Goal: Transaction & Acquisition: Purchase product/service

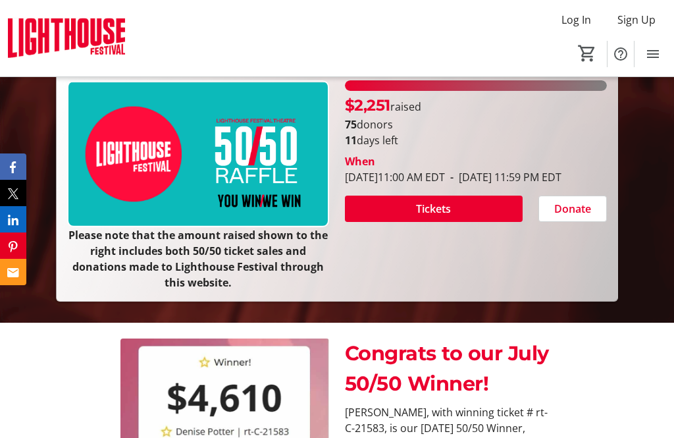
scroll to position [279, 0]
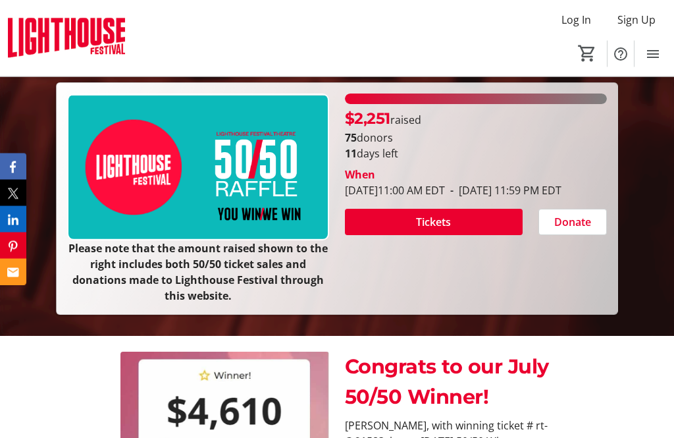
click at [444, 230] on span "Tickets" at bounding box center [433, 223] width 35 height 16
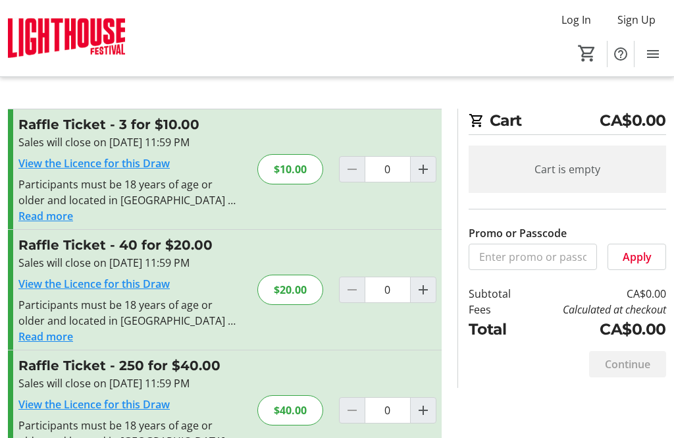
click at [310, 292] on div "$20.00" at bounding box center [290, 289] width 66 height 30
click at [196, 248] on h3 "Raffle Ticket - 40 for $20.00" at bounding box center [129, 245] width 223 height 20
click at [89, 245] on h3 "Raffle Ticket - 40 for $20.00" at bounding box center [129, 245] width 223 height 20
click at [130, 283] on link "View the Licence for this Draw" at bounding box center [93, 283] width 151 height 14
click at [514, 172] on div "Cart is empty" at bounding box center [567, 168] width 197 height 47
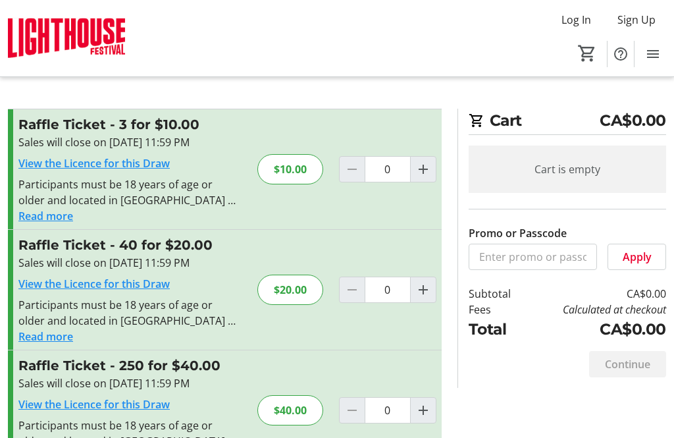
click at [500, 126] on h2 "Cart CA$0.00" at bounding box center [567, 122] width 197 height 26
click at [429, 290] on mat-icon "Increment by one" at bounding box center [423, 290] width 16 height 16
type input "1"
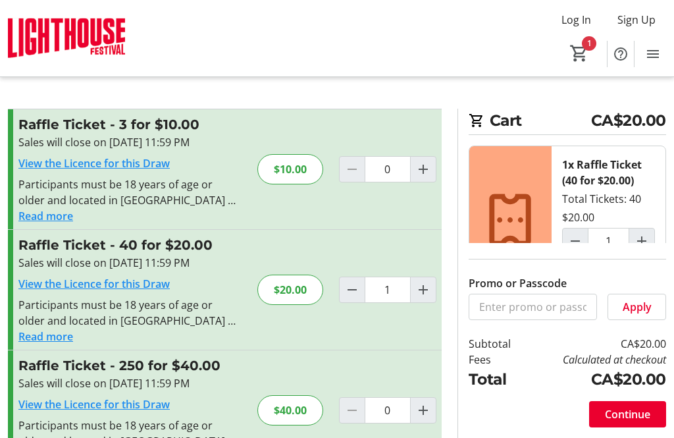
scroll to position [6, 0]
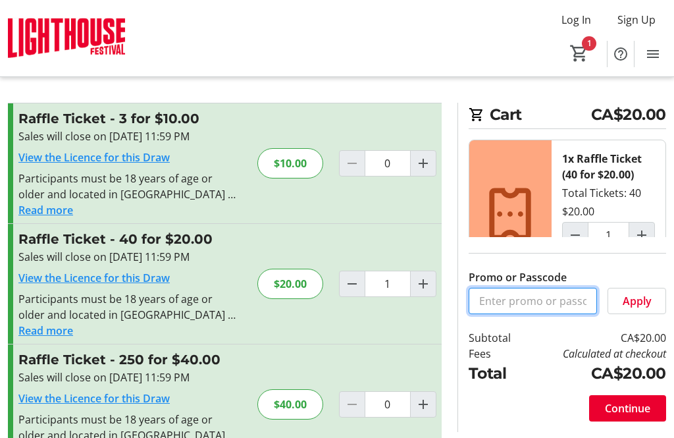
click at [534, 314] on input "Promo or Passcode" at bounding box center [533, 301] width 129 height 26
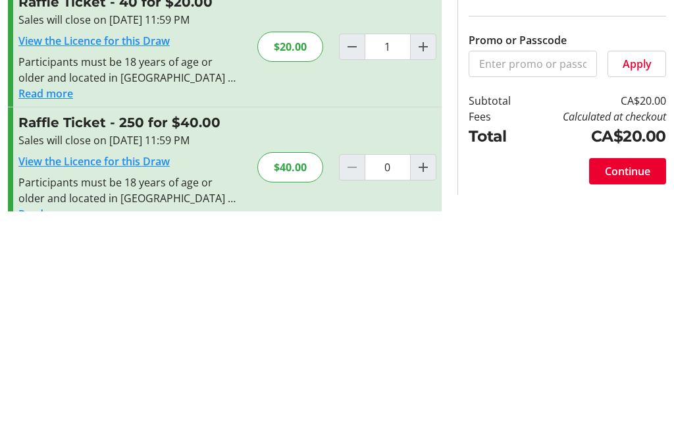
click at [647, 282] on span "Apply" at bounding box center [637, 290] width 29 height 16
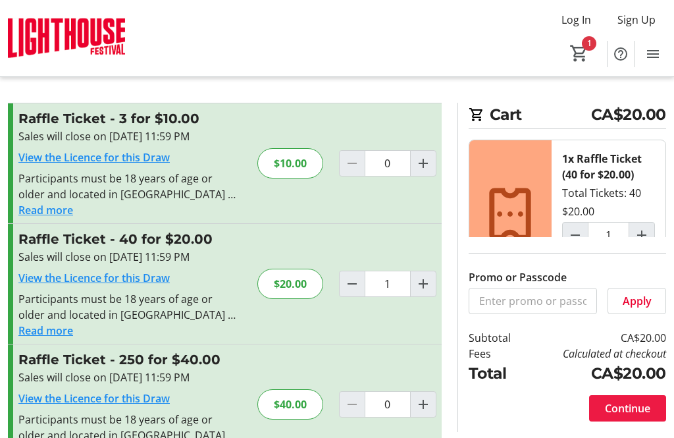
click at [623, 416] on span "Continue" at bounding box center [627, 408] width 45 height 16
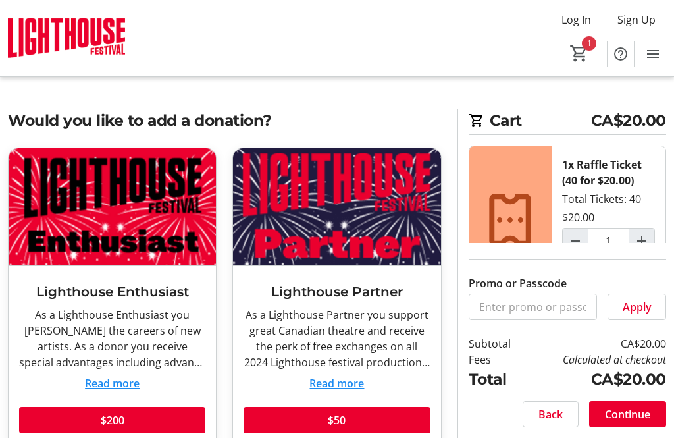
click at [486, 291] on label "Promo or Passcode" at bounding box center [518, 283] width 98 height 16
click at [0, 0] on input "Promo or Passcode" at bounding box center [0, 0] width 0 height 0
click at [543, 291] on label "Promo or Passcode" at bounding box center [518, 283] width 98 height 16
click at [0, 0] on input "Promo or Passcode" at bounding box center [0, 0] width 0 height 0
click at [644, 422] on span "Continue" at bounding box center [627, 414] width 45 height 16
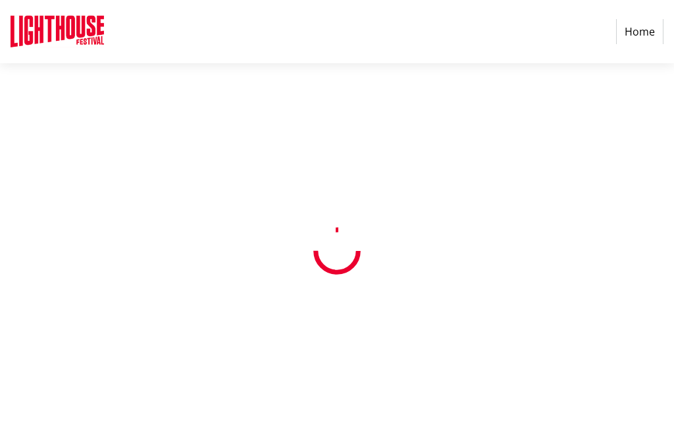
select select "CA"
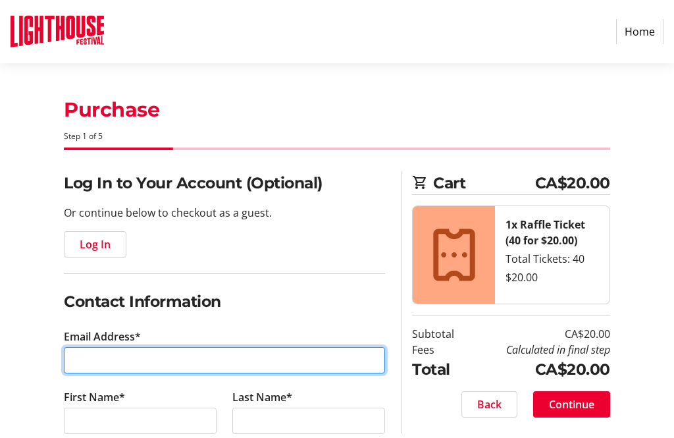
click at [78, 352] on input "Email Address*" at bounding box center [224, 360] width 321 height 26
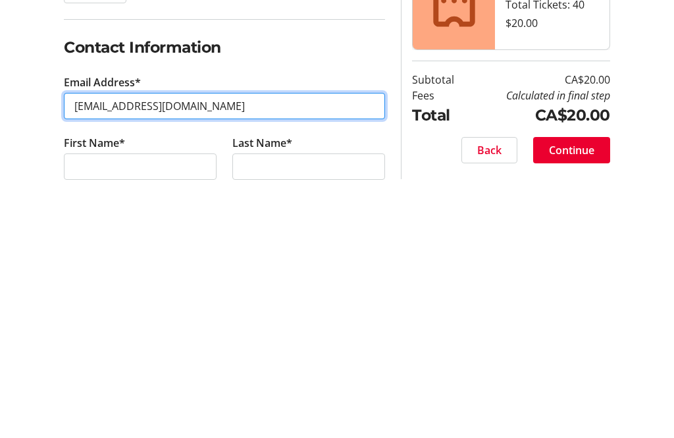
type input "[EMAIL_ADDRESS][DOMAIN_NAME]"
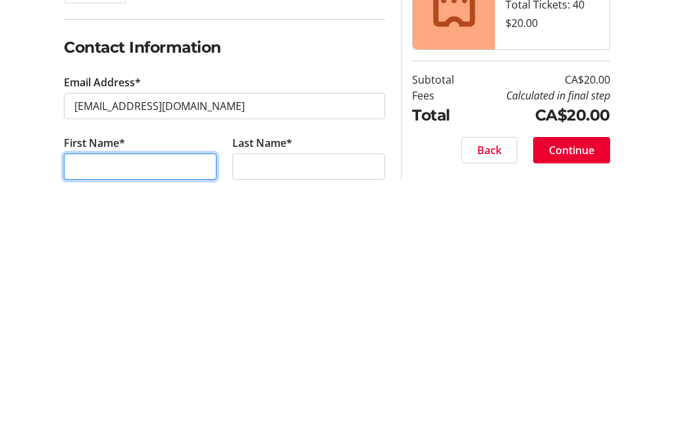
click at [83, 407] on input "First Name*" at bounding box center [140, 420] width 153 height 26
type input "[PERSON_NAME]"
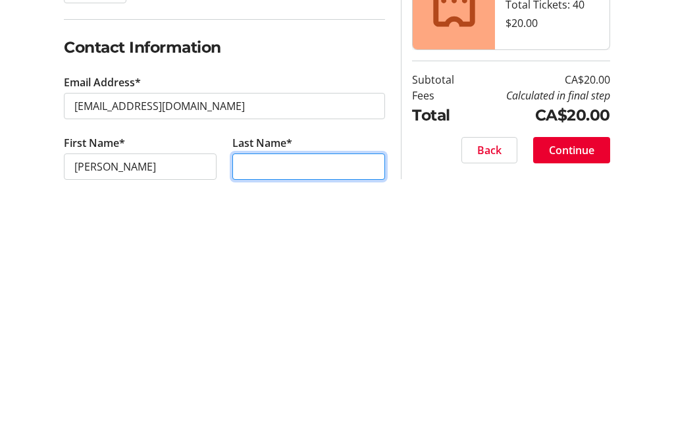
click at [249, 407] on input "Last Name*" at bounding box center [308, 420] width 153 height 26
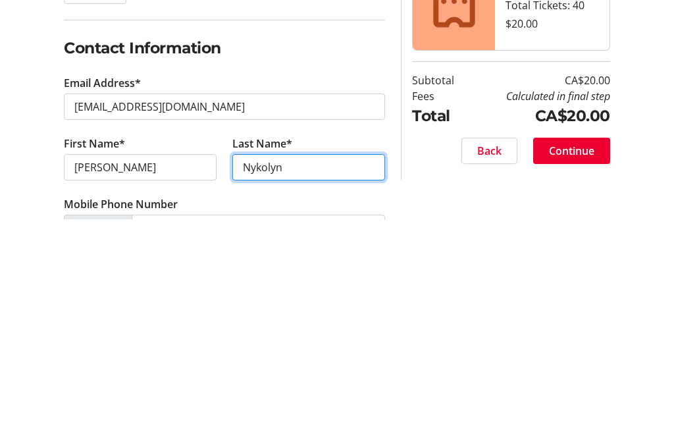
scroll to position [45, 0]
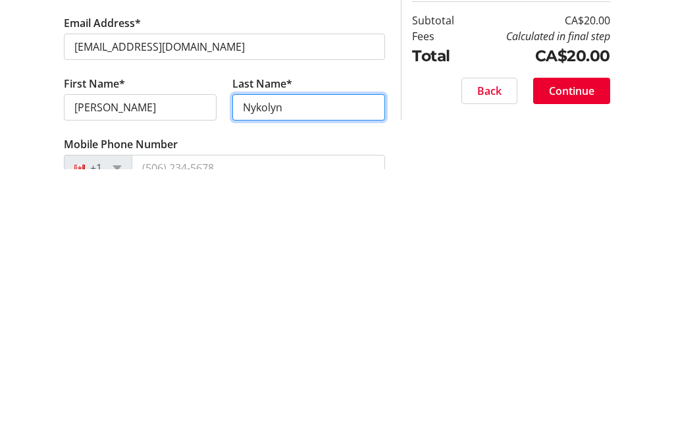
type input "Nykolyn"
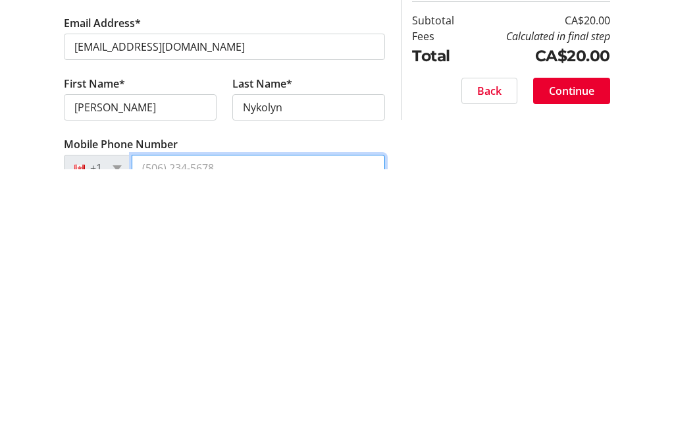
click at [222, 423] on input "Mobile Phone Number" at bounding box center [258, 436] width 253 height 26
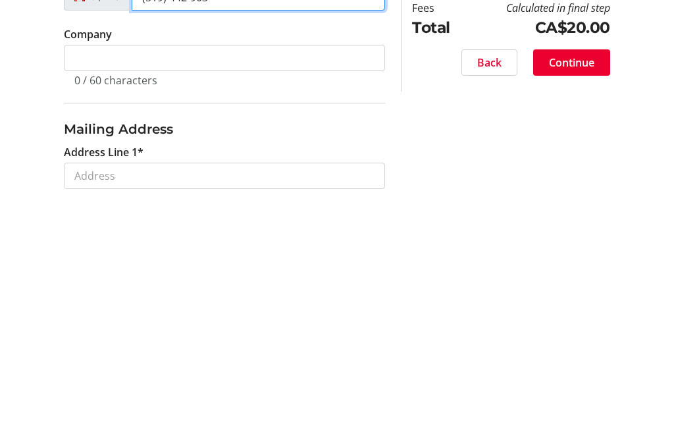
scroll to position [245, 0]
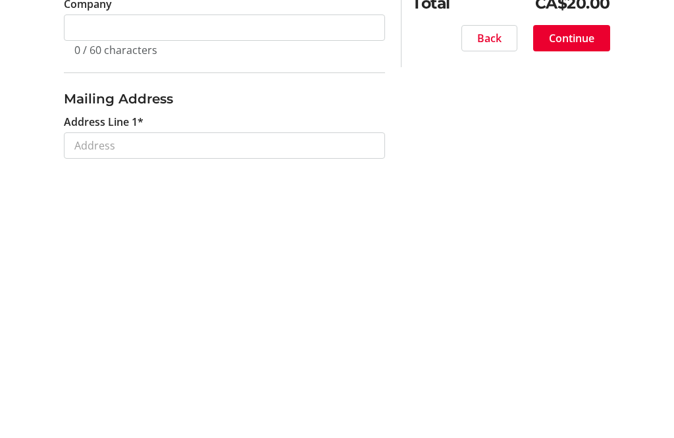
type input "(519) 442-903"
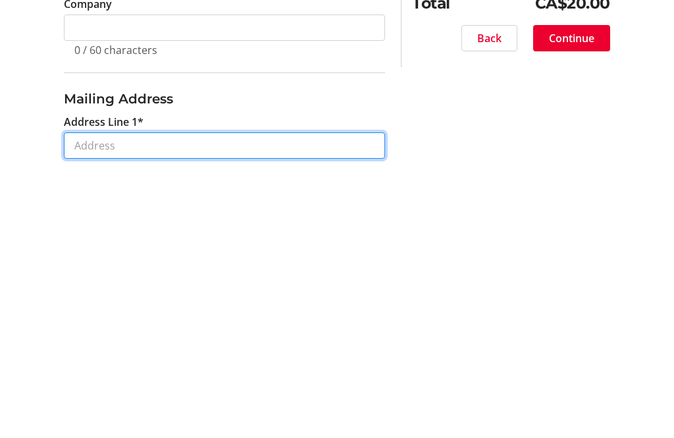
click at [88, 382] on tr-form-field "Address Line 1*" at bounding box center [224, 412] width 337 height 61
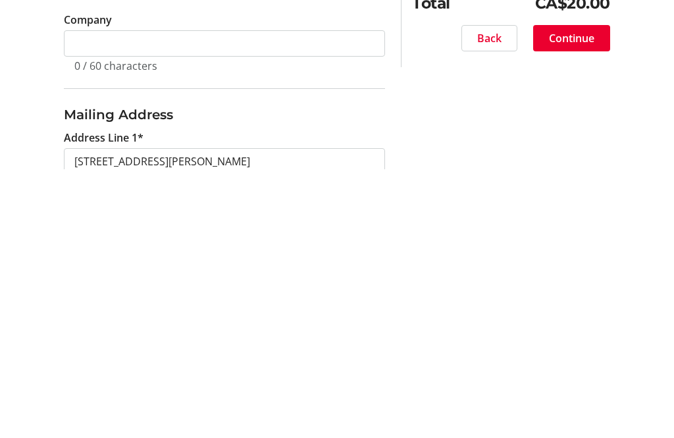
scroll to position [514, 0]
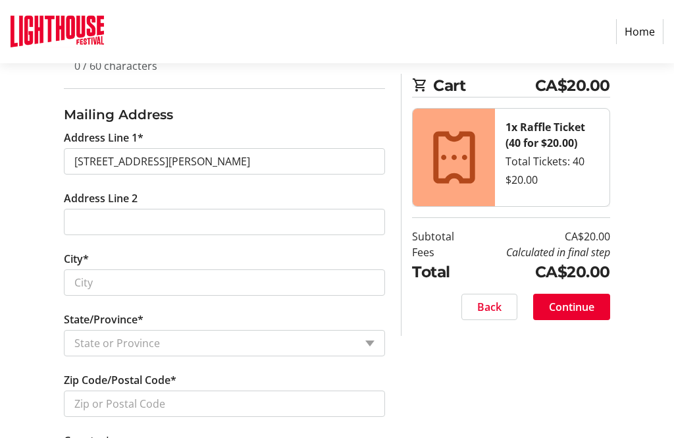
type input "[STREET_ADDRESS][PERSON_NAME]"
type input "[PERSON_NAME]"
select select "ON"
type input "N3L 1G6"
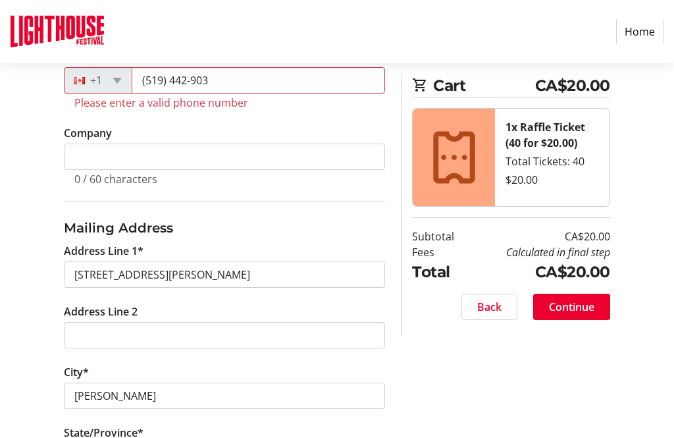
scroll to position [400, 0]
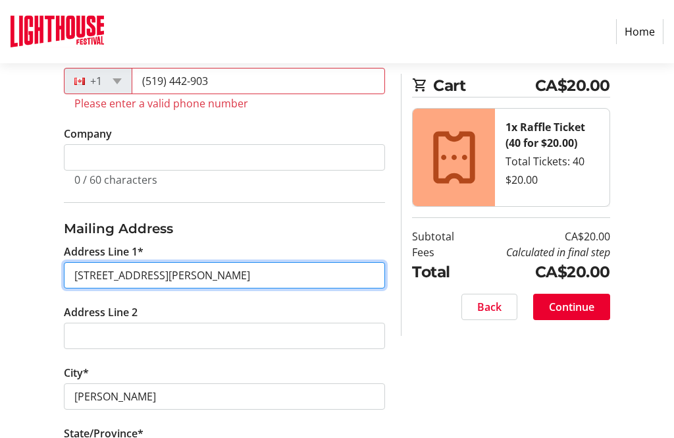
click at [167, 274] on input "[STREET_ADDRESS][PERSON_NAME]" at bounding box center [224, 275] width 321 height 26
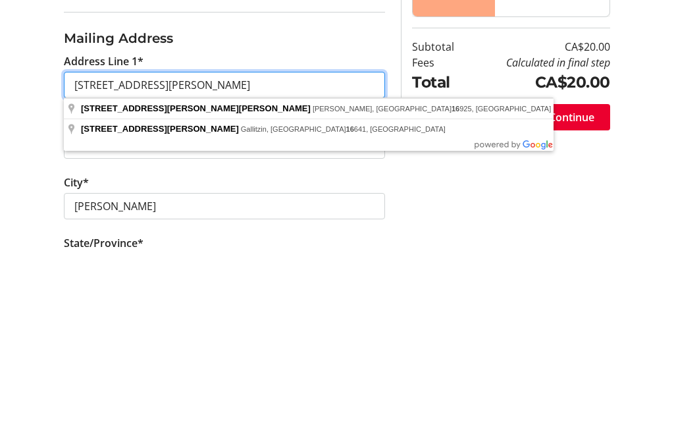
type input "[STREET_ADDRESS][PERSON_NAME]"
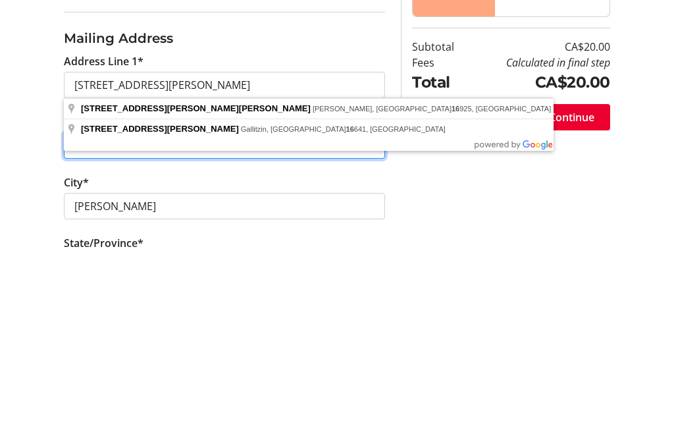
click at [354, 322] on input "Address Line 2" at bounding box center [224, 335] width 321 height 26
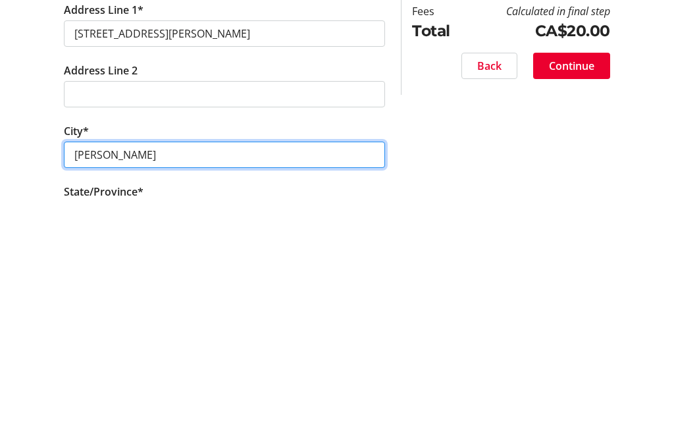
click at [87, 383] on input "[PERSON_NAME]" at bounding box center [224, 396] width 321 height 26
type input "B"
type input "p"
type input "O"
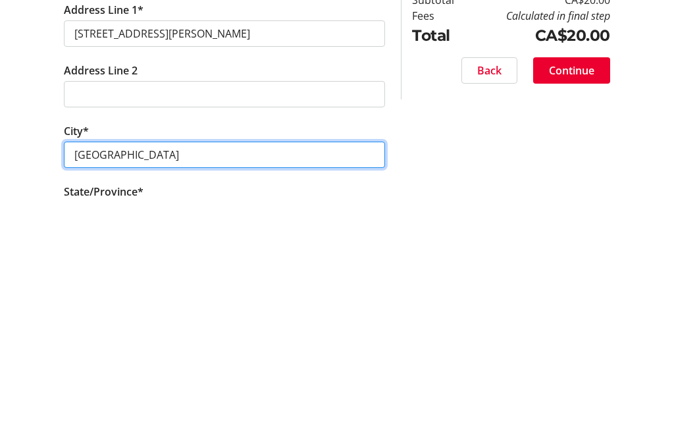
scroll to position [407, 0]
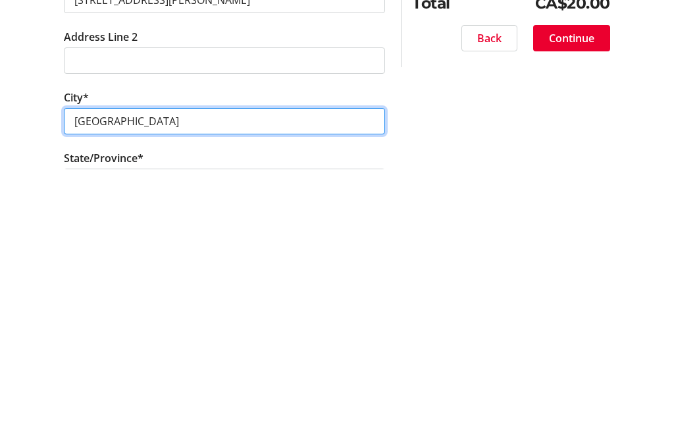
type input "[GEOGRAPHIC_DATA]"
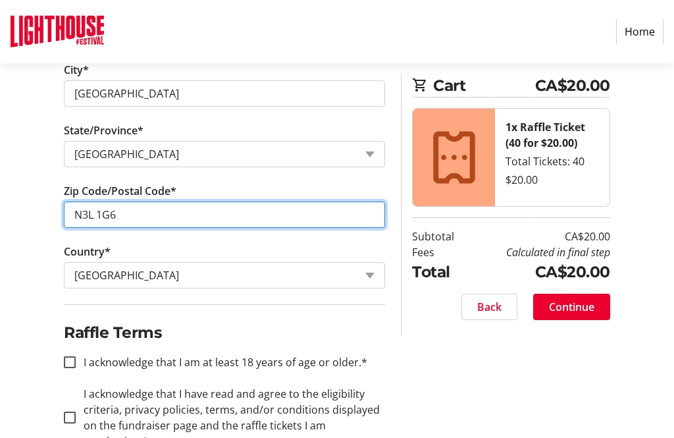
click at [120, 223] on input "N3L 1G6" at bounding box center [224, 214] width 321 height 26
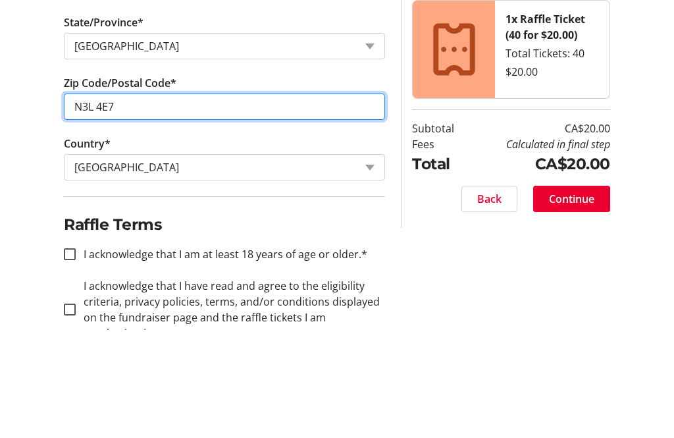
type input "N3L 4E7"
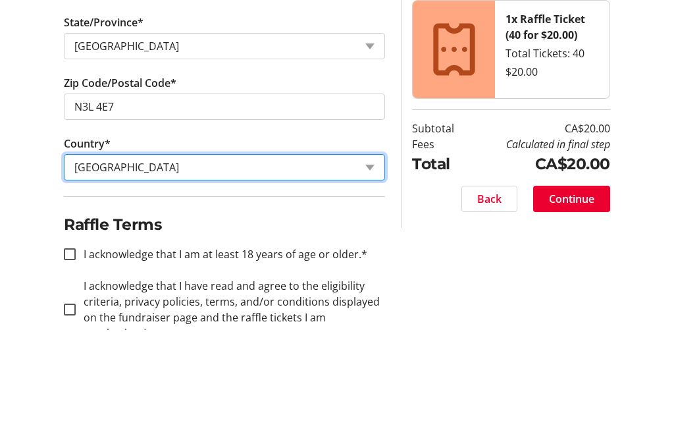
click at [91, 262] on select "Country Country [GEOGRAPHIC_DATA] [GEOGRAPHIC_DATA] [GEOGRAPHIC_DATA] [GEOGRAPH…" at bounding box center [224, 275] width 321 height 26
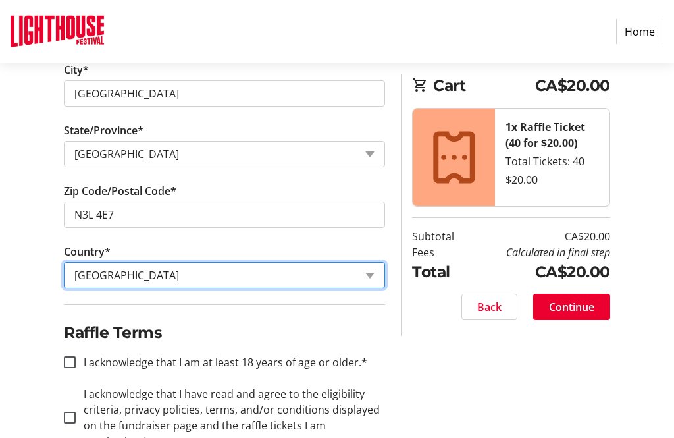
click at [101, 277] on select "Country Country [GEOGRAPHIC_DATA] [GEOGRAPHIC_DATA] [GEOGRAPHIC_DATA] [GEOGRAPH…" at bounding box center [224, 275] width 321 height 26
click at [107, 283] on select "Country Country [GEOGRAPHIC_DATA] [GEOGRAPHIC_DATA] [GEOGRAPHIC_DATA] [GEOGRAPH…" at bounding box center [224, 275] width 321 height 26
click at [371, 273] on select "Country Country [GEOGRAPHIC_DATA] [GEOGRAPHIC_DATA] [GEOGRAPHIC_DATA] [GEOGRAPH…" at bounding box center [224, 275] width 321 height 26
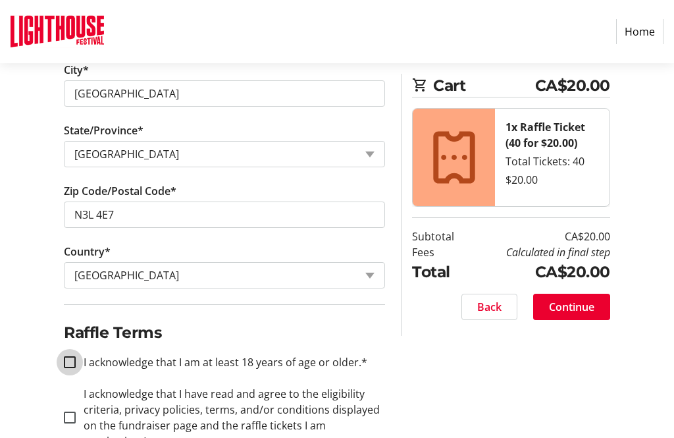
click at [74, 365] on input "I acknowledge that I am at least 18 years of age or older.*" at bounding box center [70, 362] width 12 height 12
checkbox input "true"
click at [73, 416] on input "I acknowledge that I have read and agree to the eligibility criteria, privacy p…" at bounding box center [70, 417] width 12 height 12
checkbox input "true"
click at [588, 307] on span "Continue" at bounding box center [571, 307] width 45 height 16
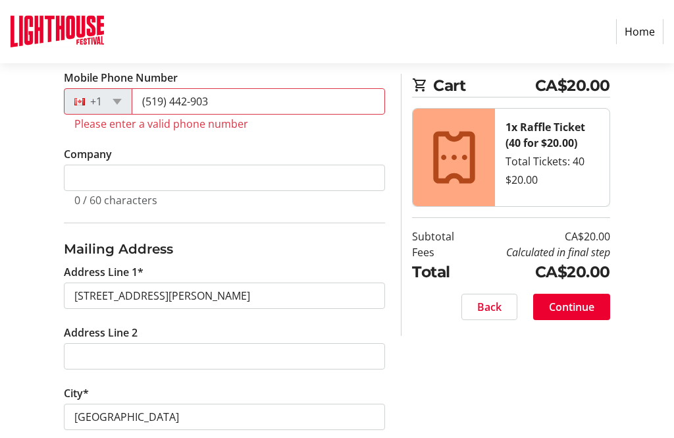
scroll to position [365, 0]
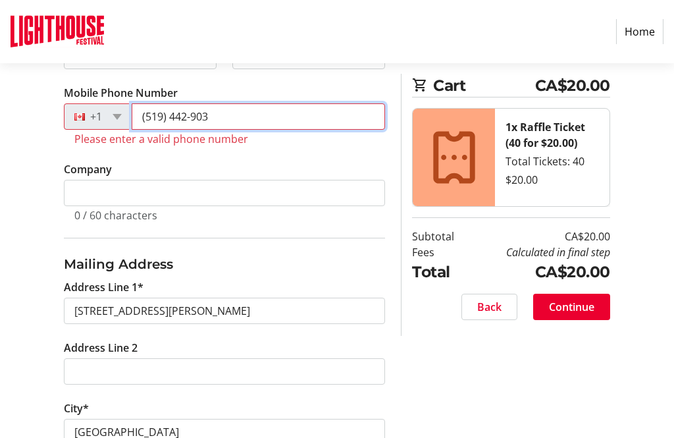
click at [220, 116] on input "(519) 442-903" at bounding box center [258, 116] width 253 height 26
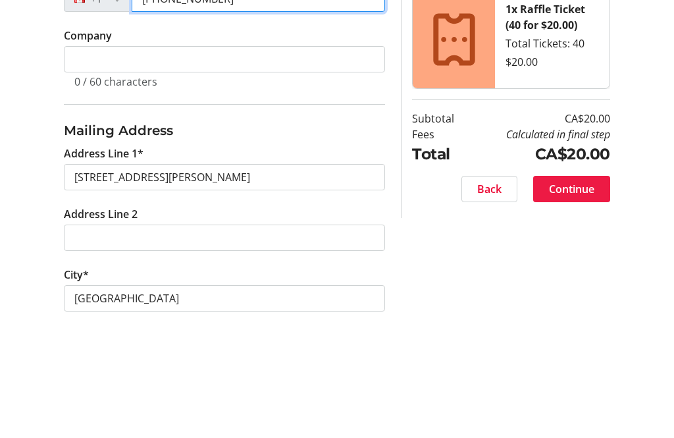
type input "[PHONE_NUMBER]"
click at [587, 299] on span "Continue" at bounding box center [571, 307] width 45 height 16
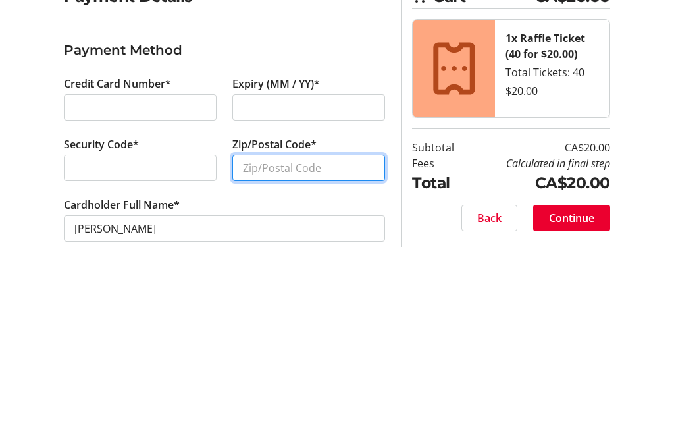
click at [274, 341] on input "Zip/Postal Code*" at bounding box center [308, 354] width 153 height 26
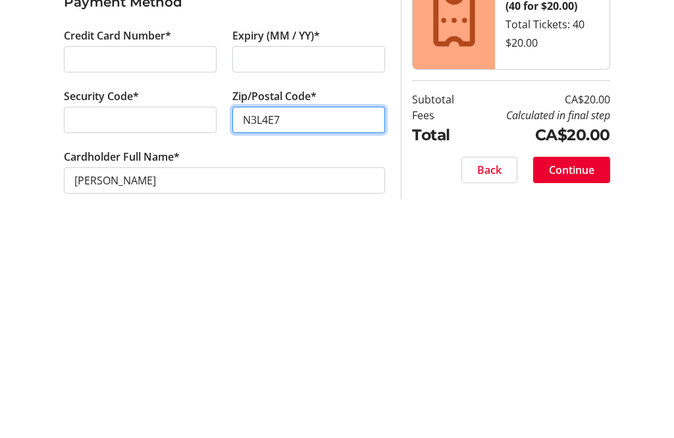
scroll to position [42, 0]
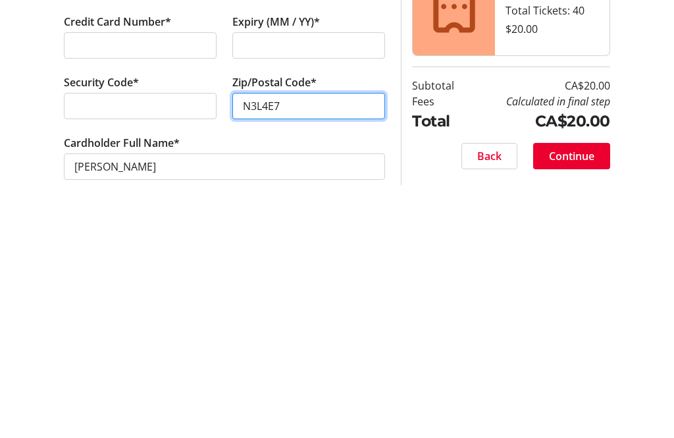
type input "N3L4E7"
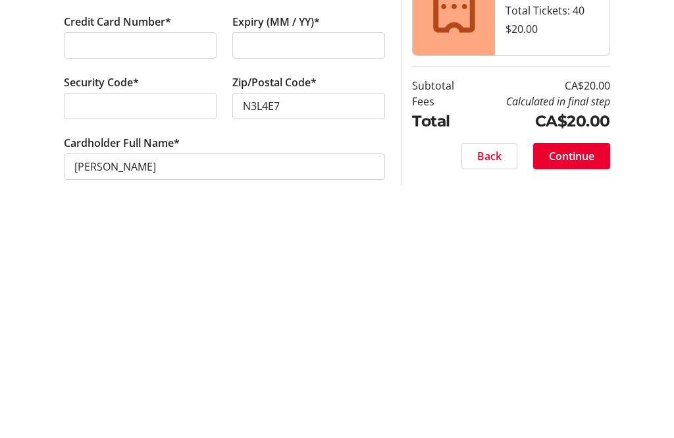
click at [573, 374] on span "Continue" at bounding box center [571, 382] width 45 height 16
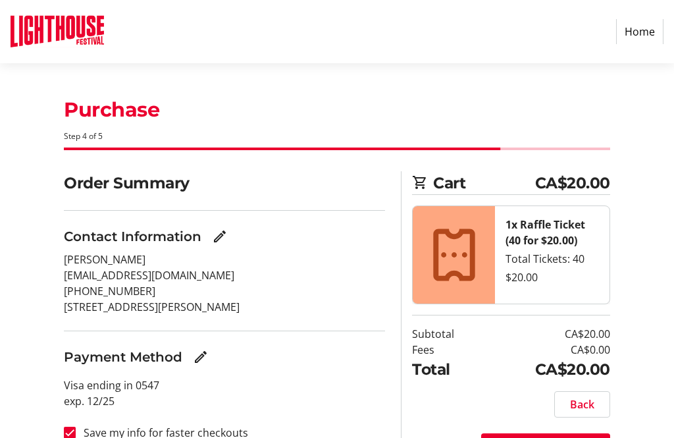
scroll to position [29, 0]
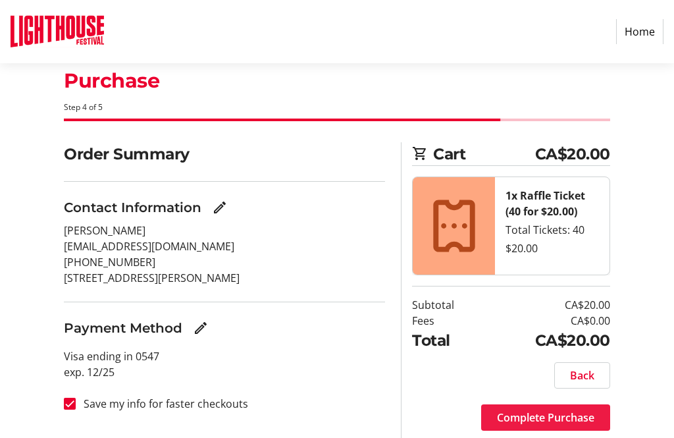
click at [578, 424] on span "Complete Purchase" at bounding box center [545, 417] width 97 height 16
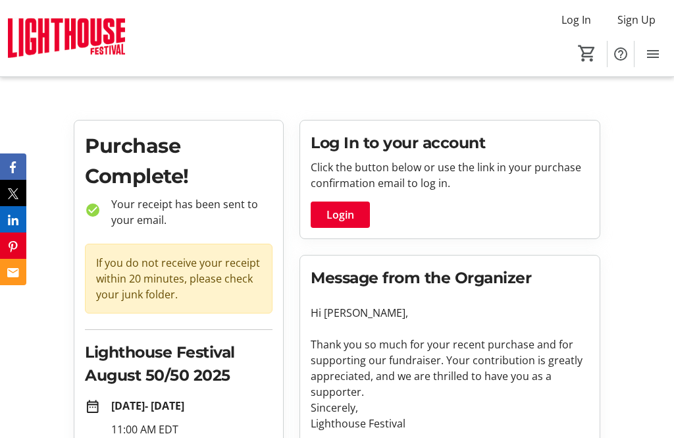
click at [346, 215] on span "Login" at bounding box center [340, 215] width 28 height 16
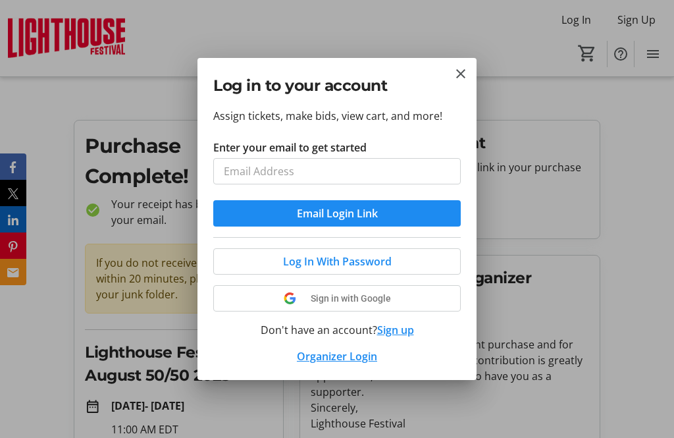
click at [0, 0] on tr-donor-auth-dialog-ui "Log in to your account Assign tickets, make bids, view cart, and more! Enter yo…" at bounding box center [0, 0] width 0 height 0
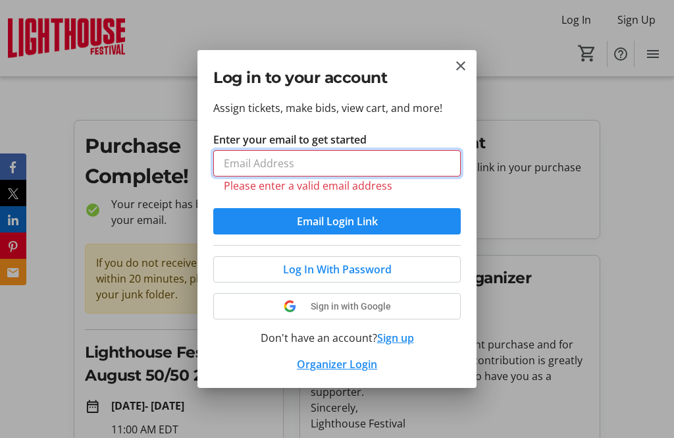
click at [240, 155] on input "Enter your email to get started" at bounding box center [336, 163] width 247 height 26
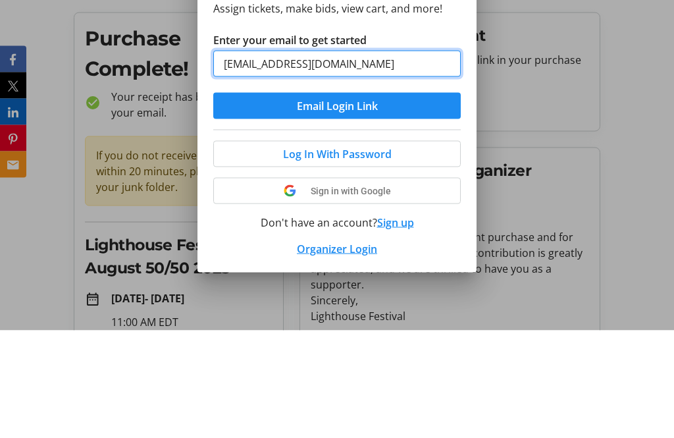
type input "[EMAIL_ADDRESS][DOMAIN_NAME]"
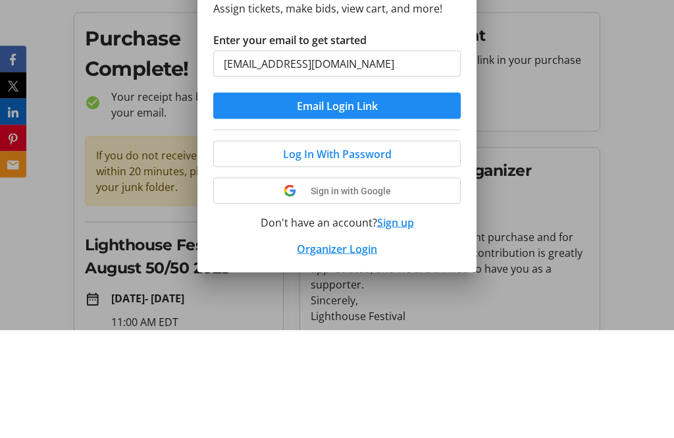
click at [374, 205] on span "Email Login Link" at bounding box center [337, 213] width 81 height 16
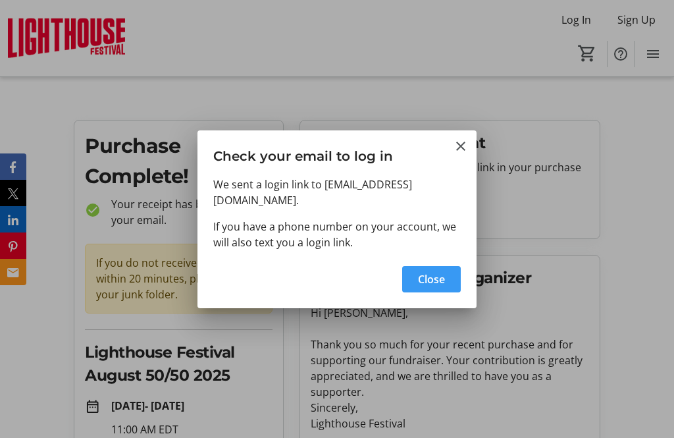
click at [460, 152] on mat-icon "Close" at bounding box center [461, 146] width 16 height 16
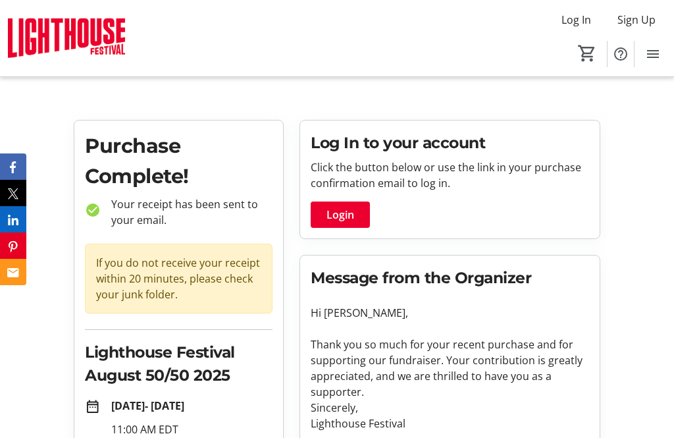
click at [396, 364] on p "Thank you so much for your recent purchase and for supporting our fundraiser. Y…" at bounding box center [450, 367] width 278 height 63
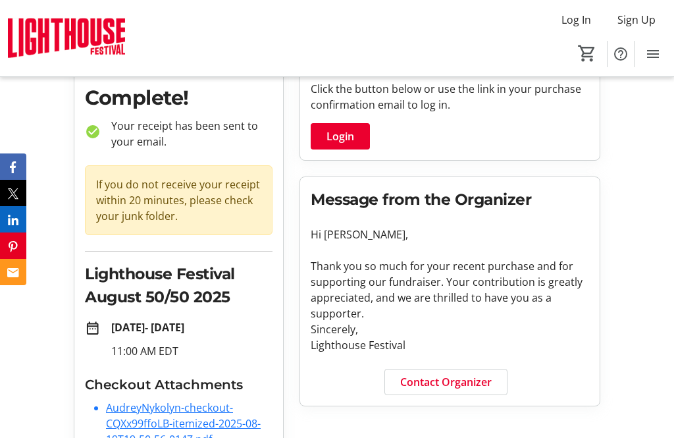
scroll to position [108, 0]
